Goal: Check status: Check status

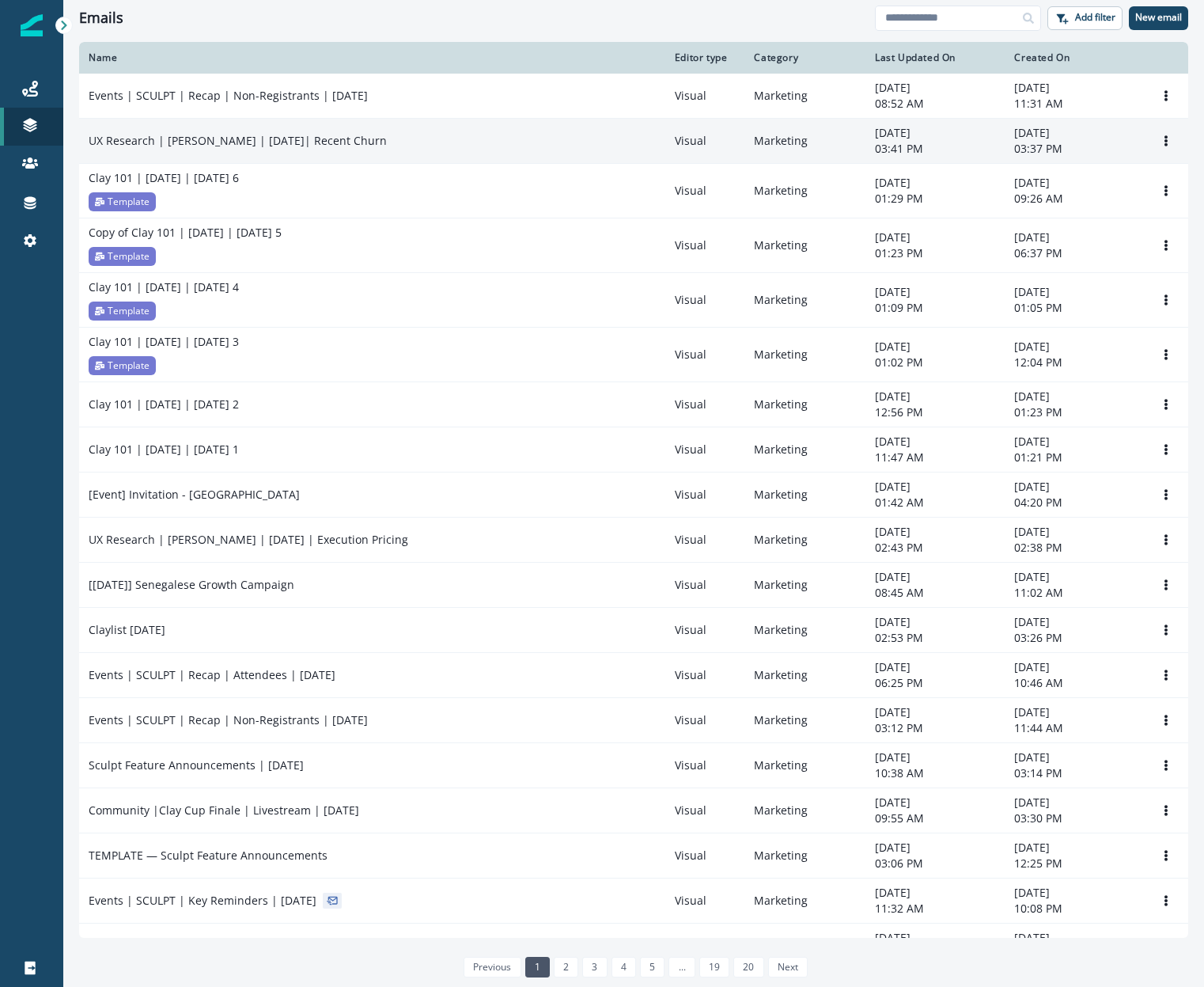
click at [186, 139] on p "UX Research | [PERSON_NAME] | [DATE]| Recent Churn" at bounding box center [237, 141] width 299 height 16
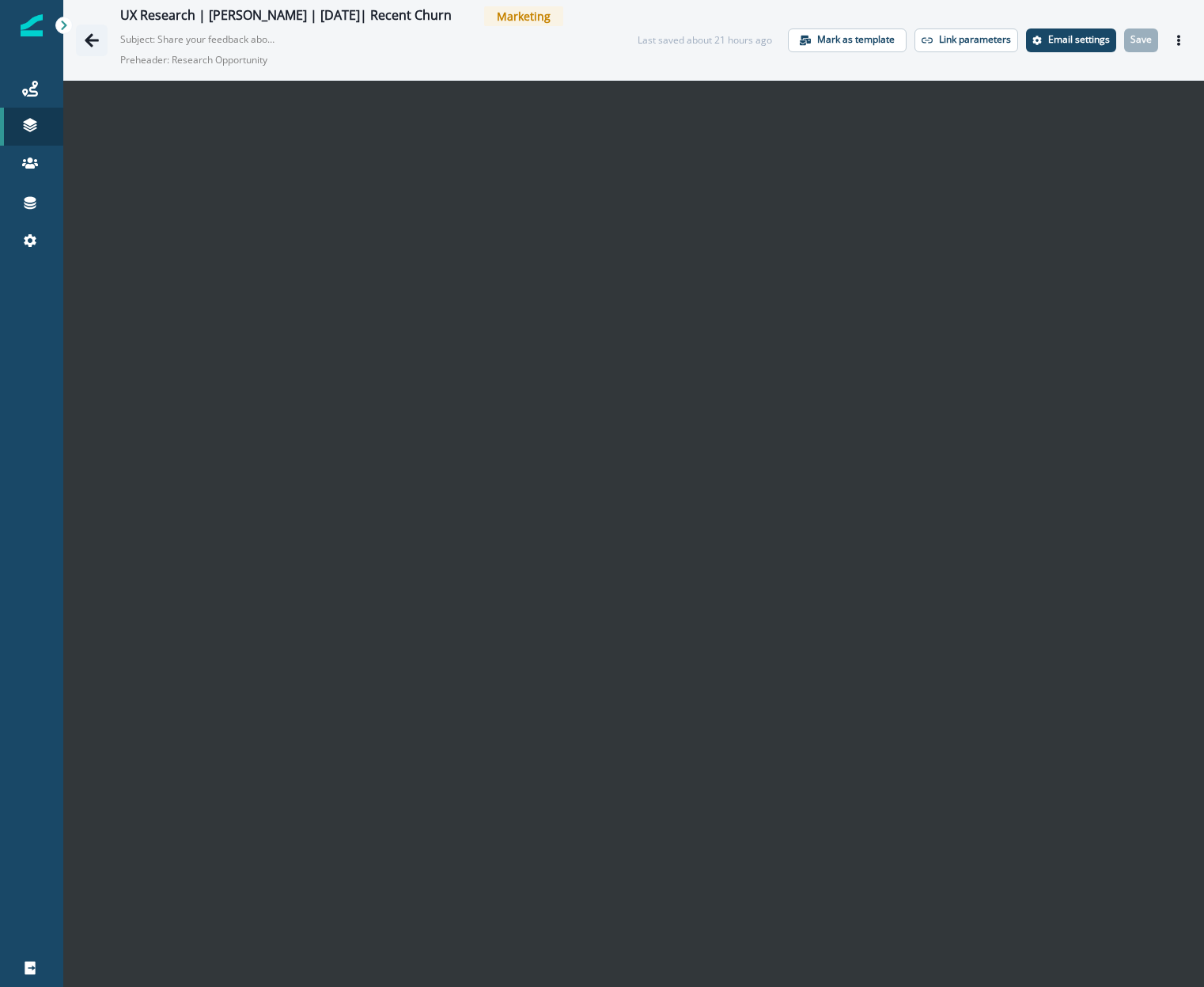
click at [91, 44] on icon "Go back" at bounding box center [91, 41] width 16 height 16
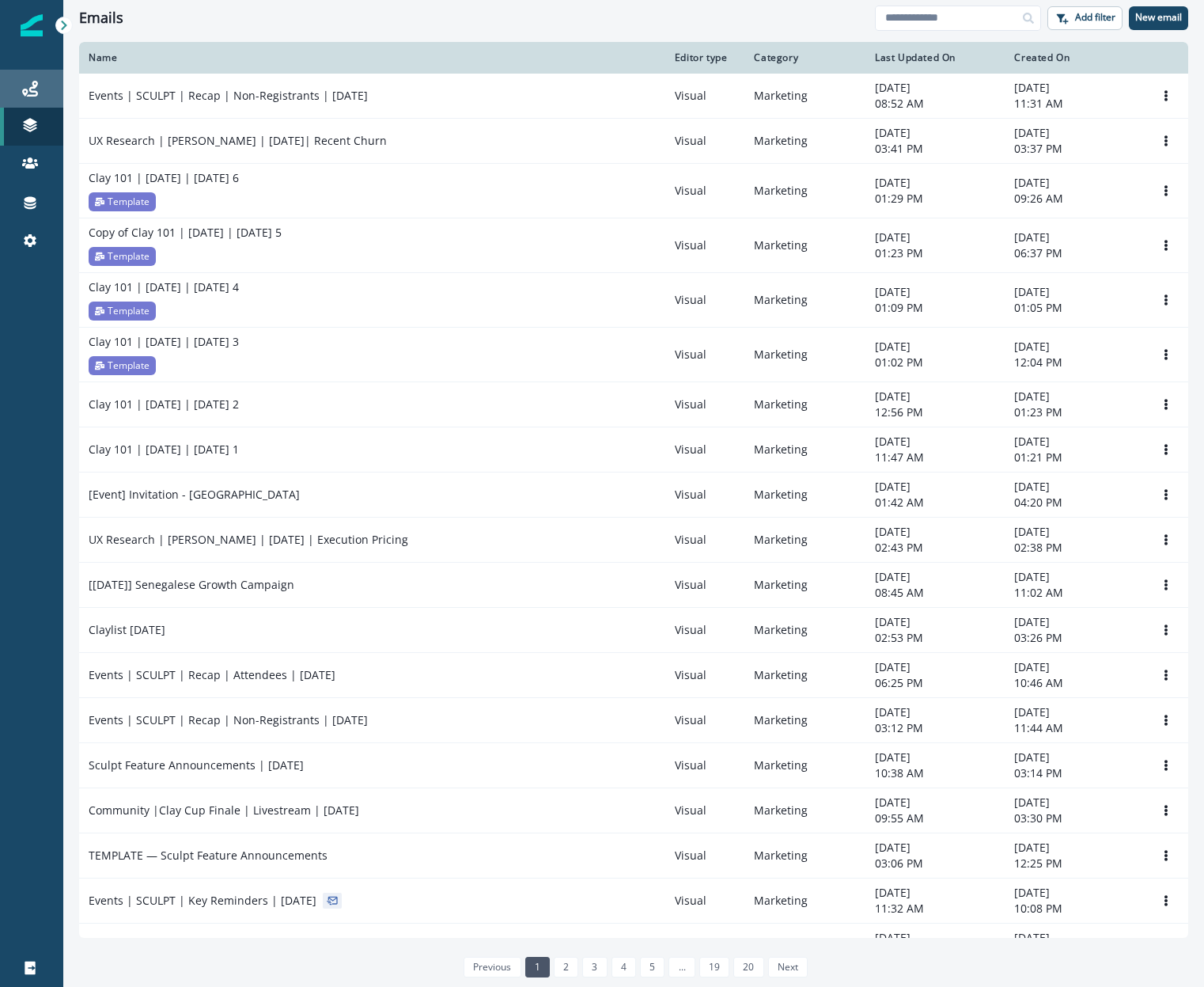
click at [31, 100] on link "Journeys" at bounding box center [32, 88] width 64 height 38
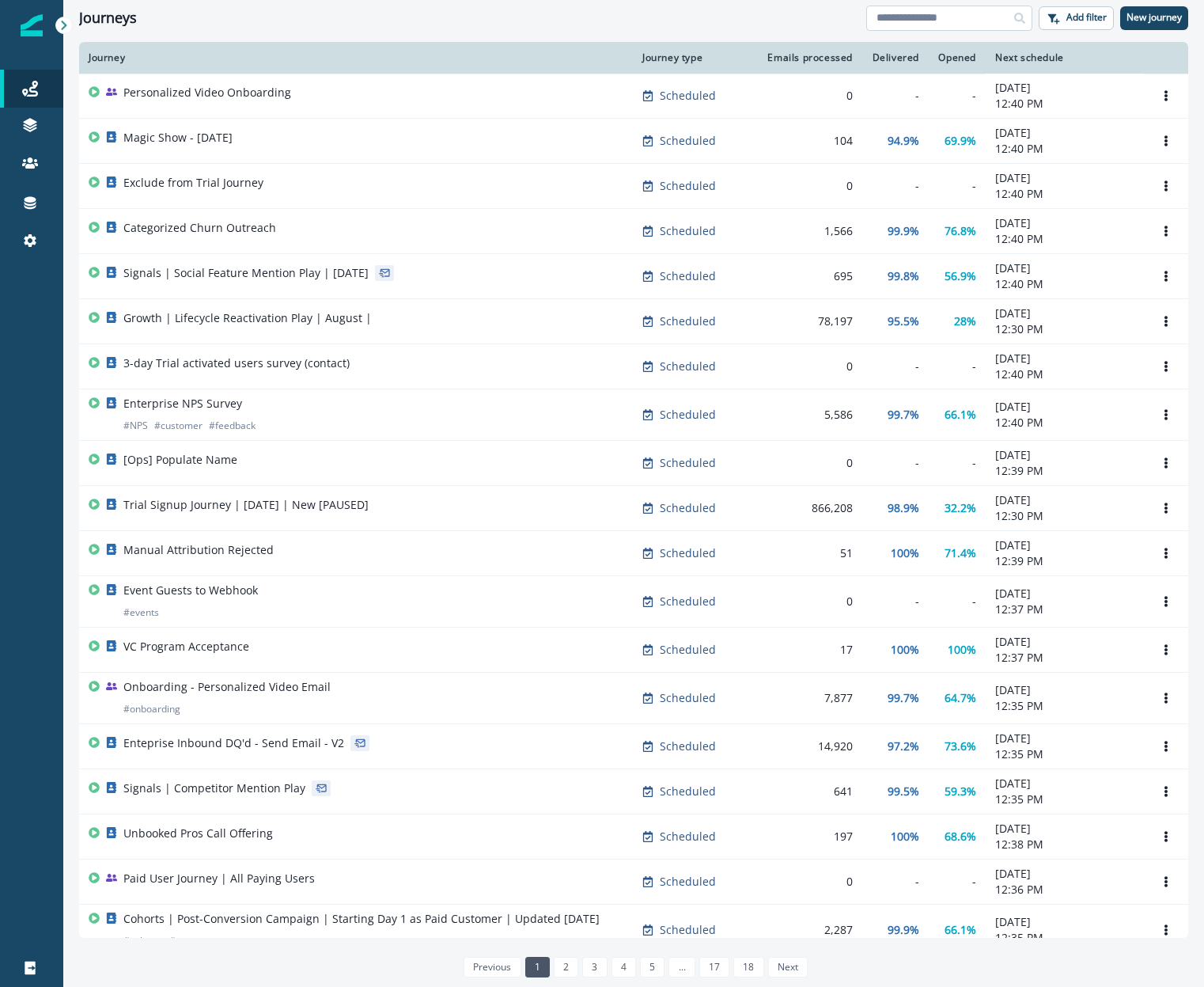
click at [914, 23] on input at bounding box center [949, 19] width 166 height 26
type input "**"
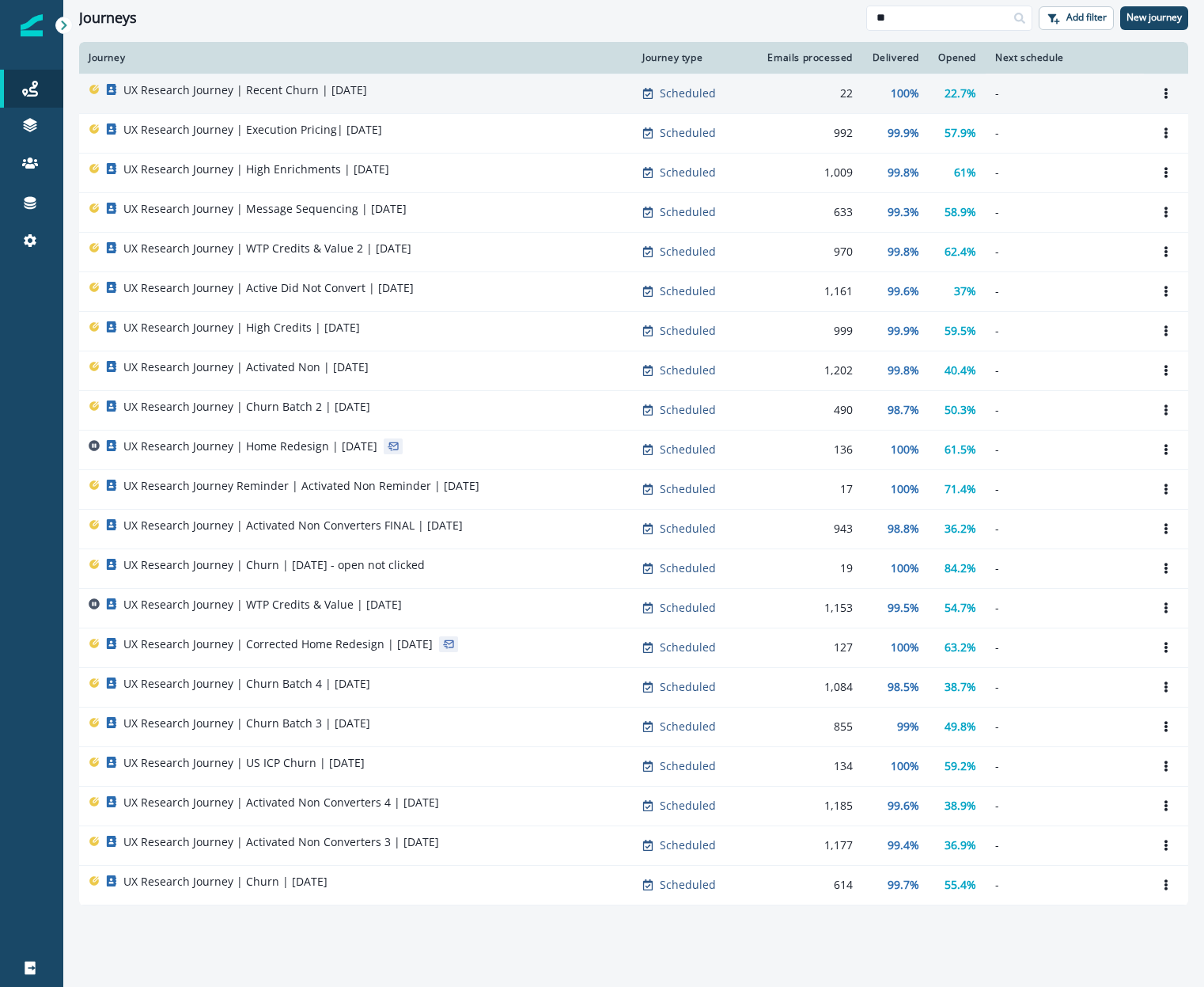
click at [895, 82] on td "100%" at bounding box center [895, 93] width 67 height 40
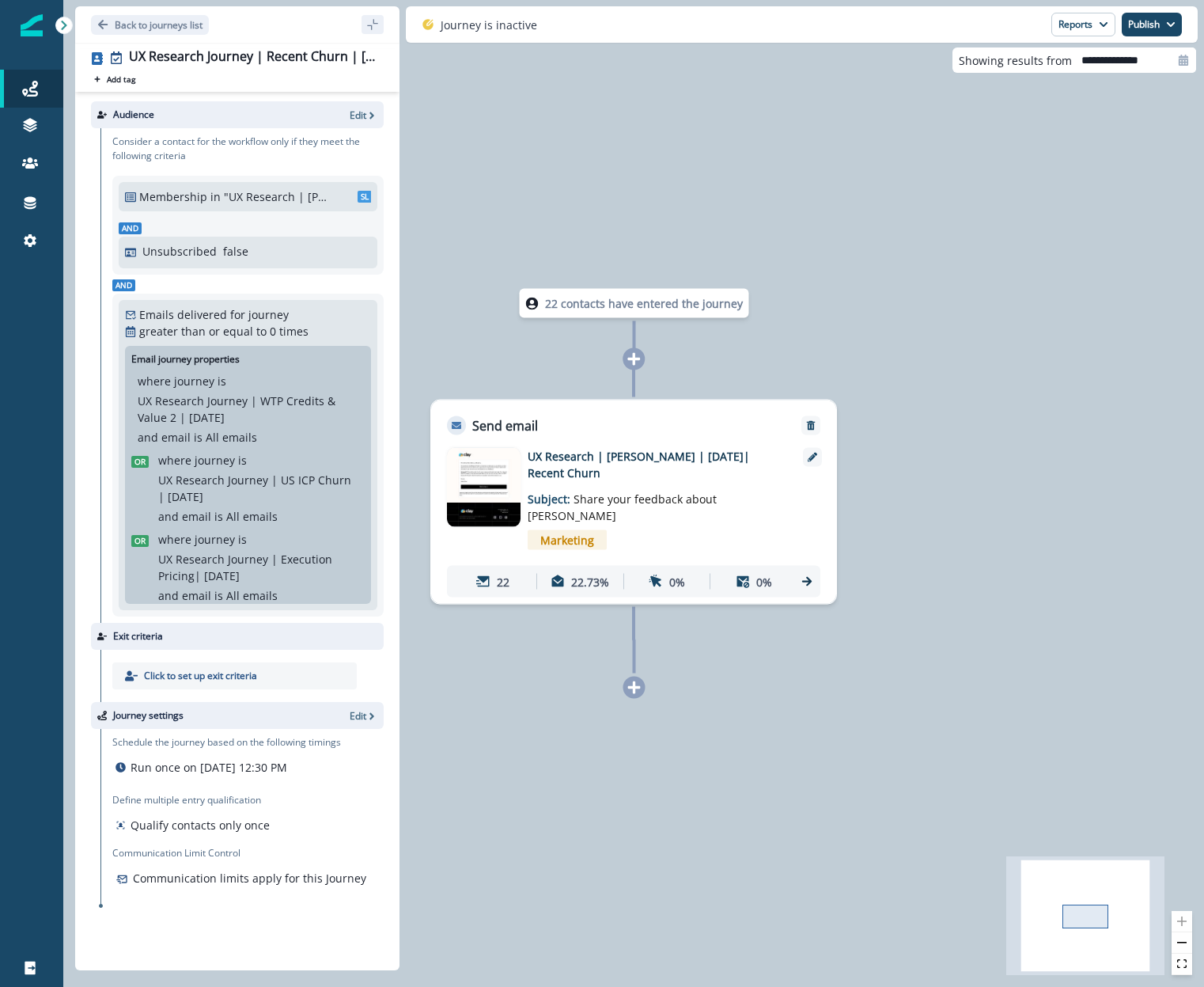
click at [617, 416] on div "Send email" at bounding box center [633, 417] width 405 height 35
click at [577, 587] on p "22.73%" at bounding box center [591, 581] width 38 height 17
